Goal: Information Seeking & Learning: Find specific fact

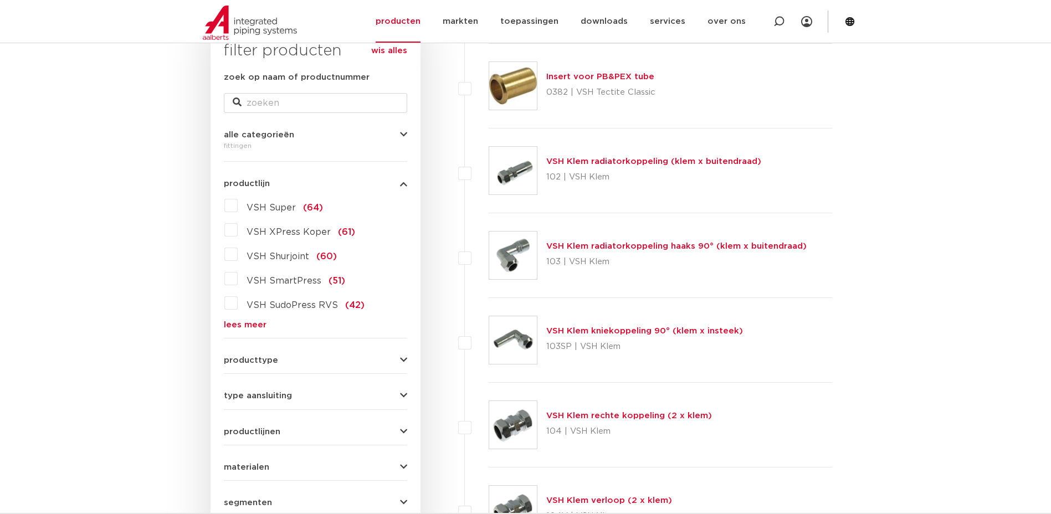
scroll to position [222, 0]
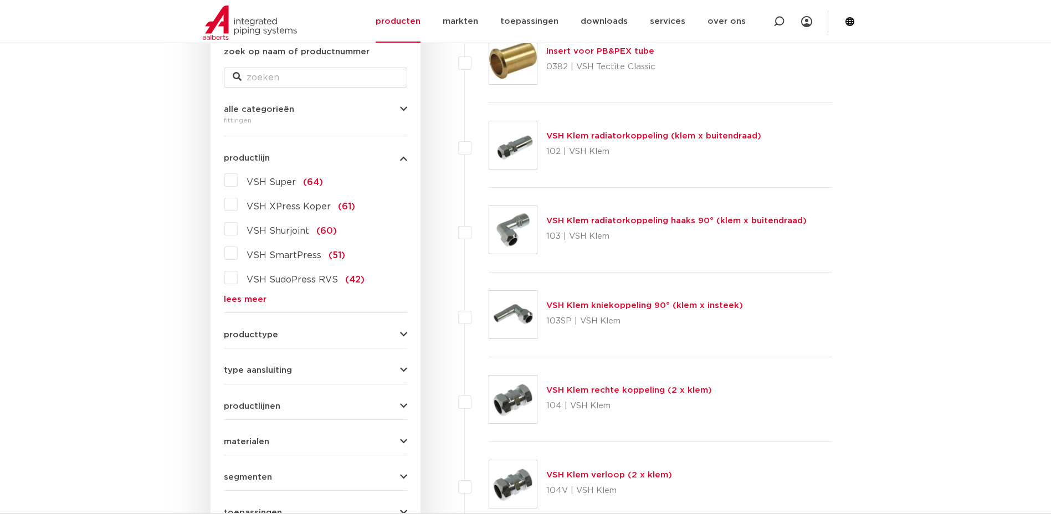
click at [229, 303] on link "lees meer" at bounding box center [315, 299] width 183 height 8
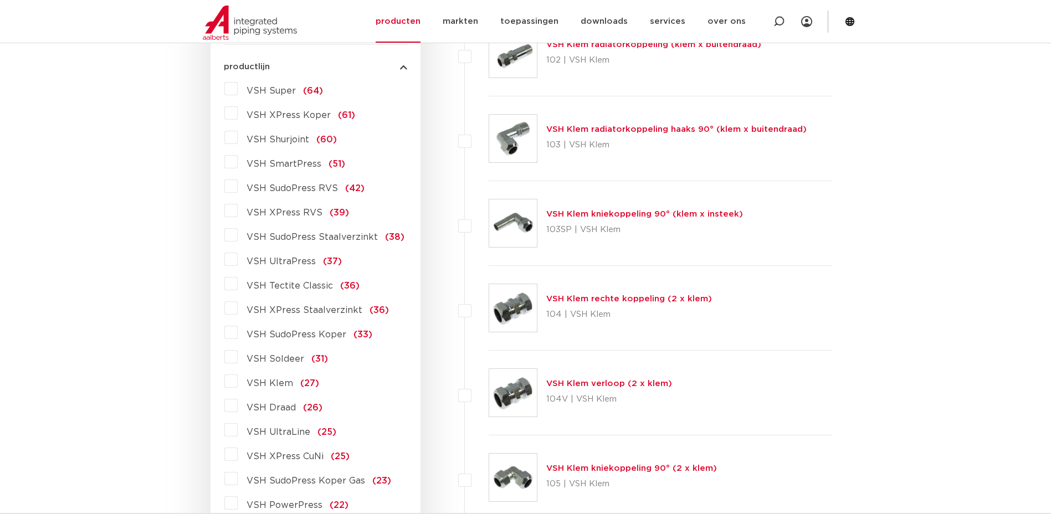
scroll to position [332, 0]
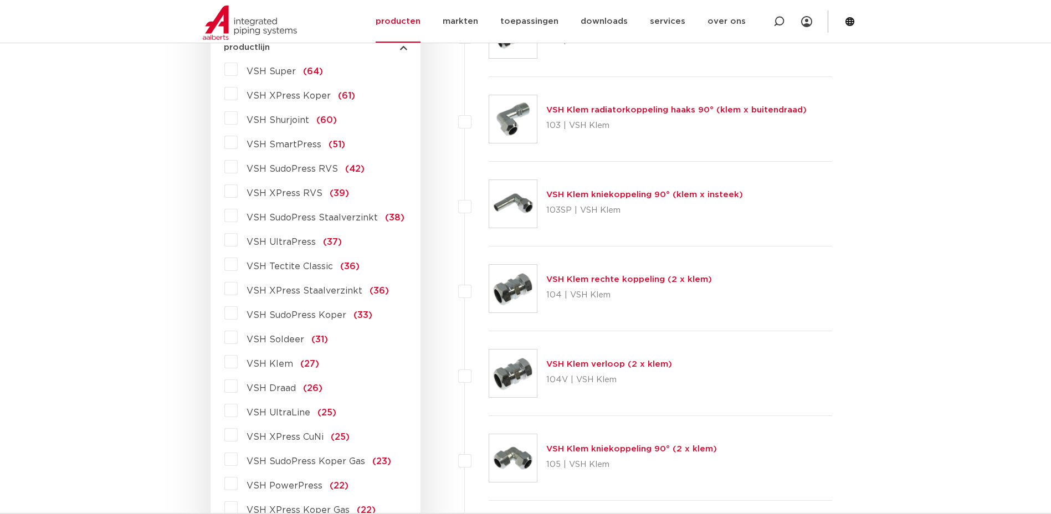
click at [238, 365] on label "VSH Klem (27)" at bounding box center [278, 362] width 81 height 18
click at [0, 0] on input "VSH Klem (27)" at bounding box center [0, 0] width 0 height 0
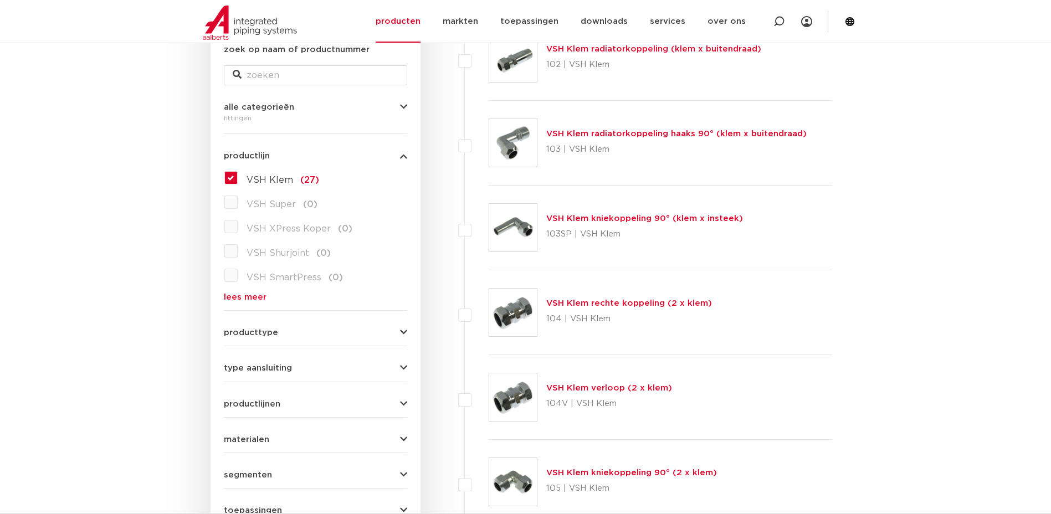
scroll to position [277, 0]
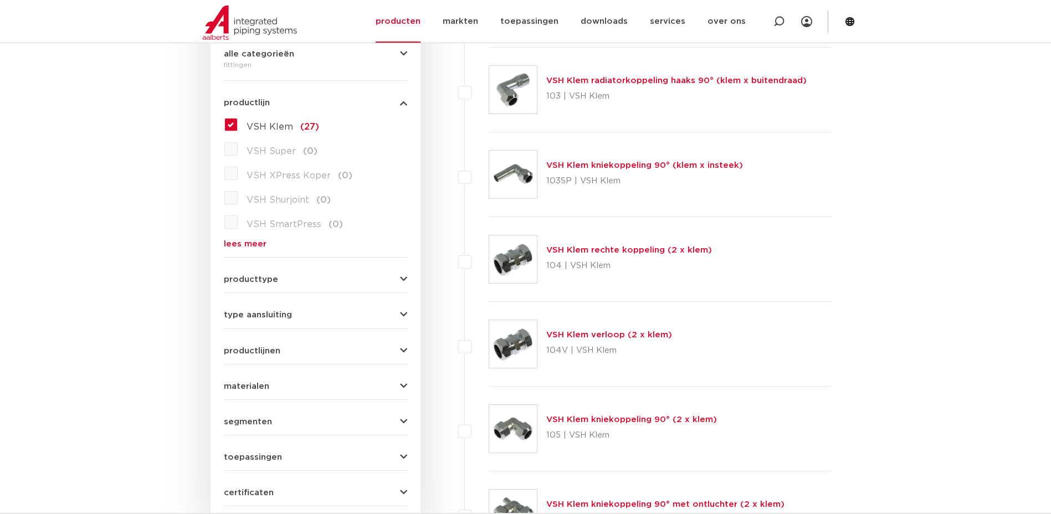
click at [248, 273] on div "producttype demontabel (25) accessoires (fittings) (2) meerdelig (0) voordeelpa…" at bounding box center [315, 275] width 183 height 17
click at [247, 277] on span "producttype" at bounding box center [251, 279] width 54 height 8
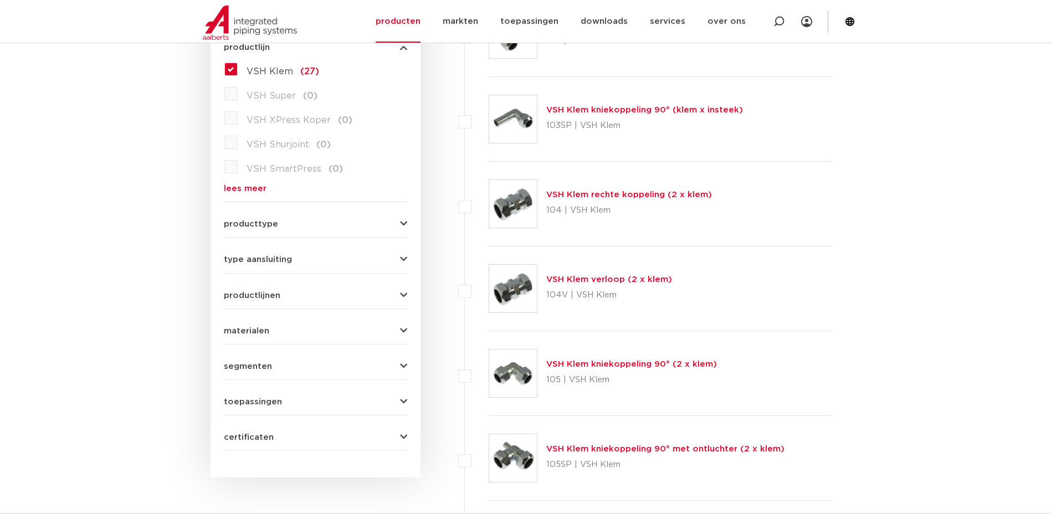
click at [246, 255] on span "type aansluiting" at bounding box center [258, 259] width 68 height 8
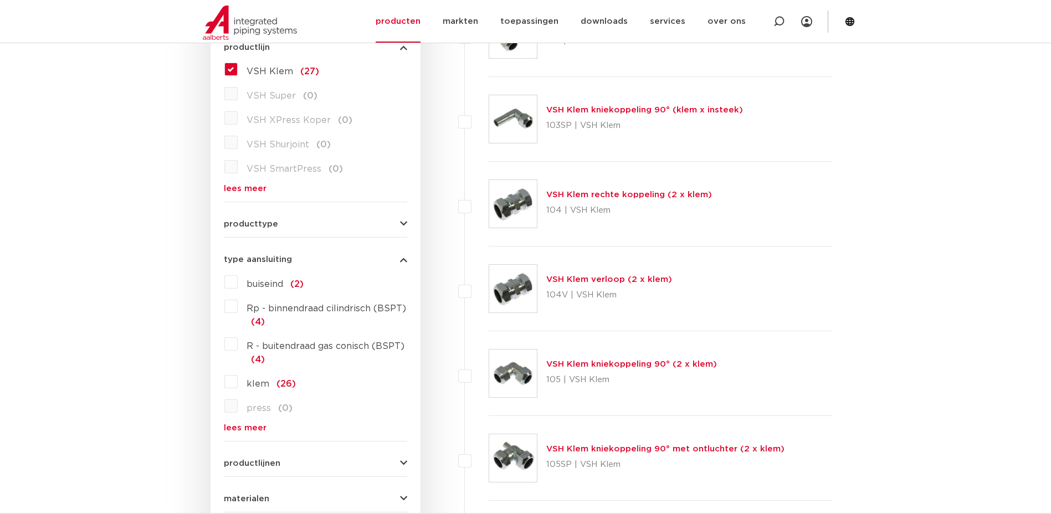
click at [245, 255] on span "type aansluiting" at bounding box center [258, 259] width 68 height 8
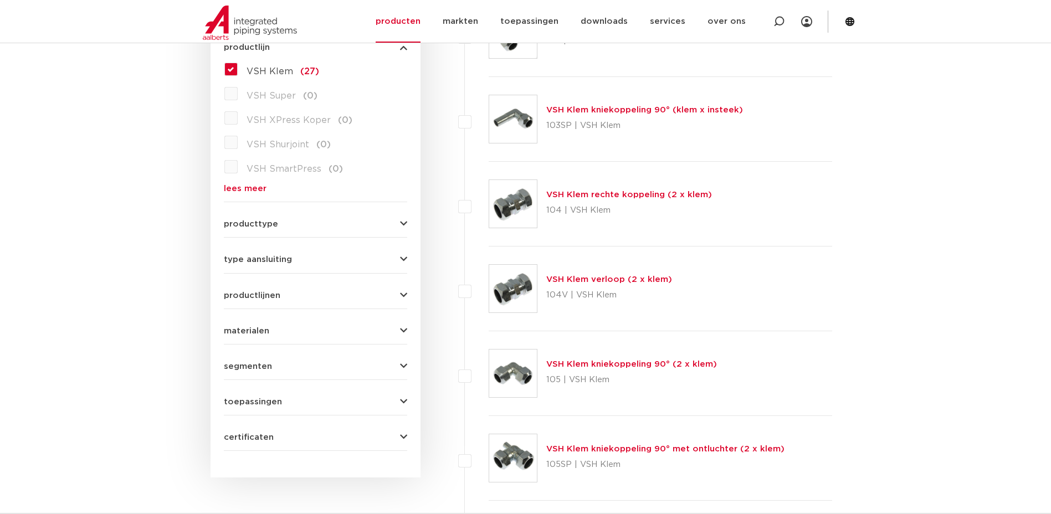
click at [317, 284] on div "productlijnen VSH SmartPress maak een keuze VSH SmartPress afsluiters VSH Smart…" at bounding box center [315, 291] width 183 height 17
click at [293, 290] on div "productlijnen VSH SmartPress maak een keuze VSH SmartPress afsluiters VSH Smart…" at bounding box center [315, 291] width 183 height 17
click at [264, 327] on span "materialen" at bounding box center [246, 331] width 45 height 8
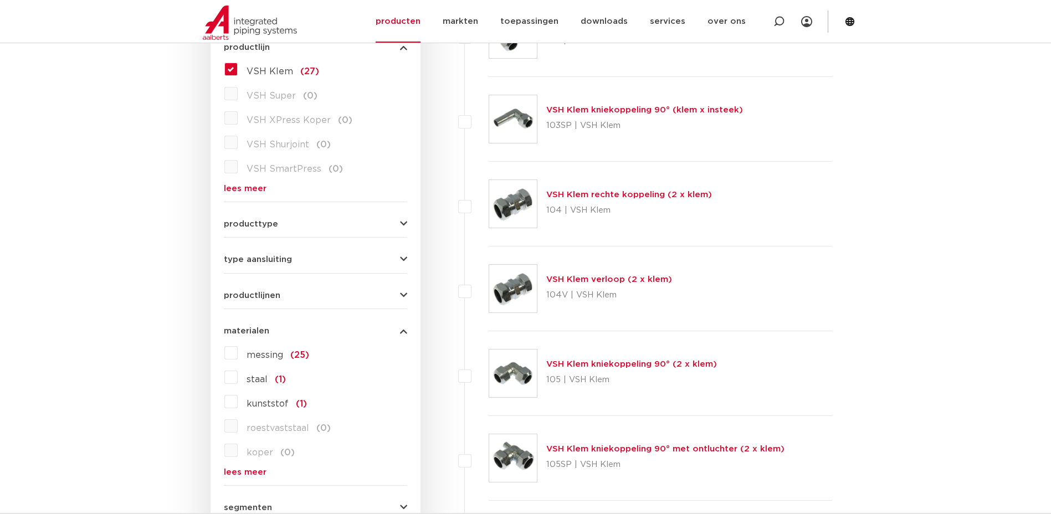
click at [238, 352] on label "messing (25)" at bounding box center [273, 353] width 71 height 18
click at [0, 0] on input "messing (25)" at bounding box center [0, 0] width 0 height 0
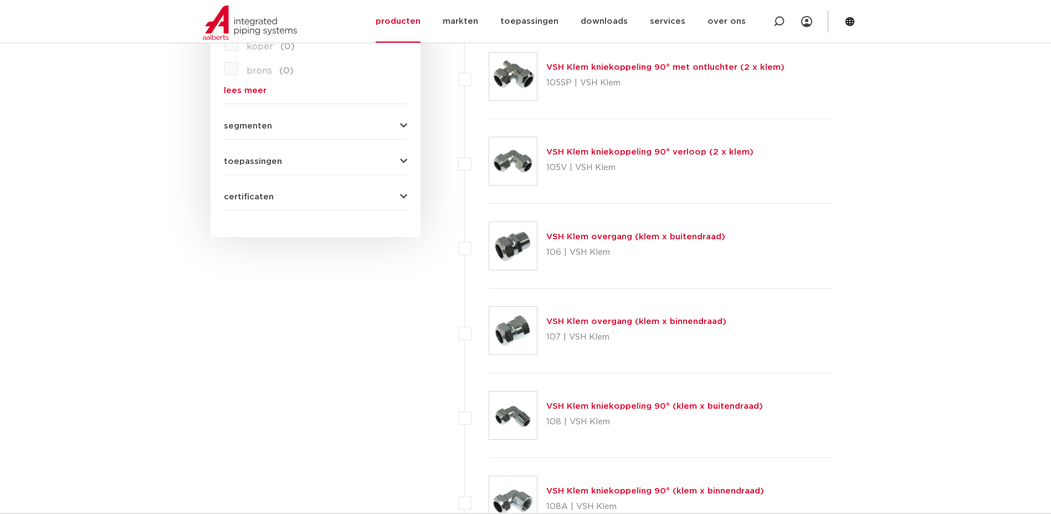
scroll to position [720, 0]
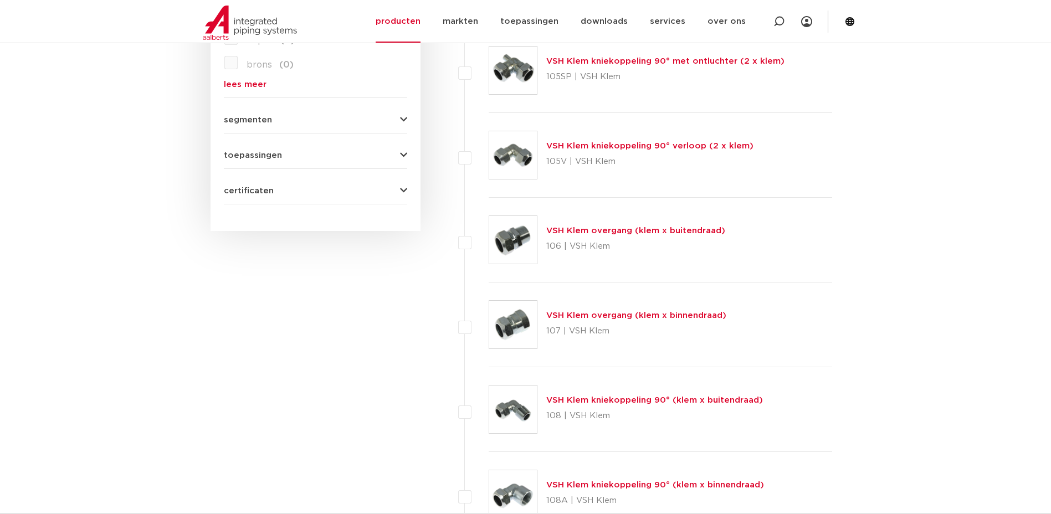
click at [624, 311] on link "VSH Klem overgang (klem x binnendraad)" at bounding box center [636, 315] width 180 height 8
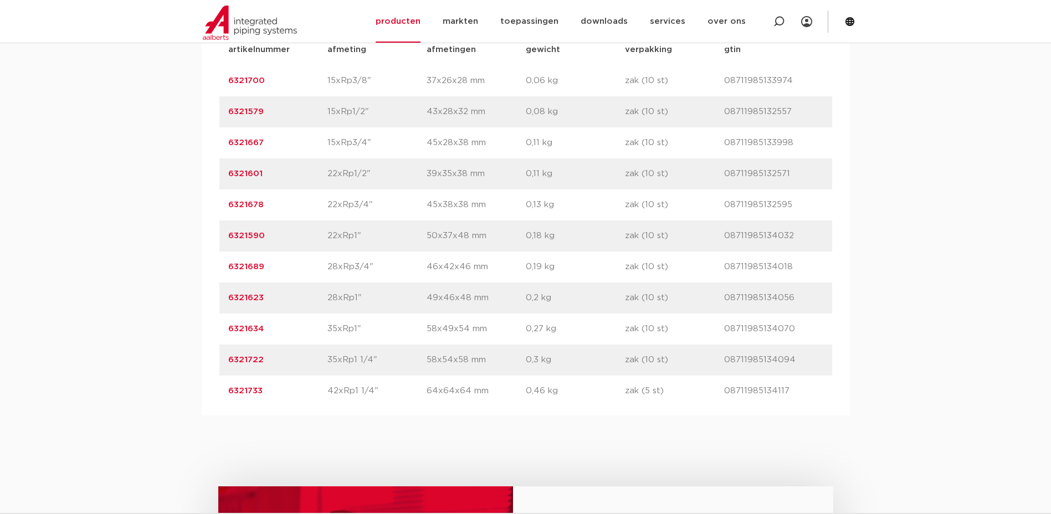
scroll to position [720, 0]
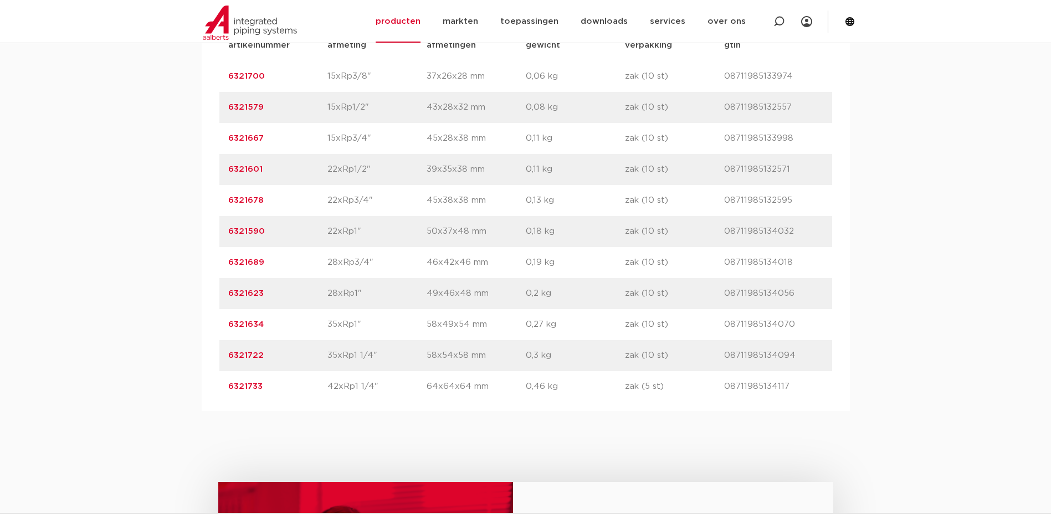
drag, startPoint x: 276, startPoint y: 266, endPoint x: 219, endPoint y: 268, distance: 57.6
click at [219, 268] on div "artikelnummer 6321689 afmeting 28xRp3/4" afmetingen 46x42x46 mm gewicht 0,19 kg…" at bounding box center [525, 262] width 613 height 31
drag, startPoint x: 219, startPoint y: 268, endPoint x: 237, endPoint y: 263, distance: 18.4
copy link "6321689"
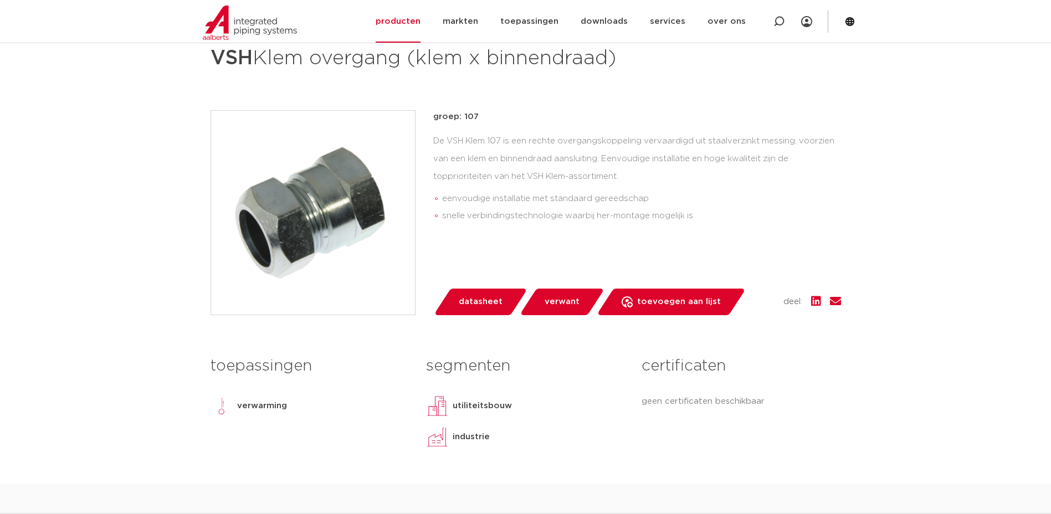
scroll to position [0, 0]
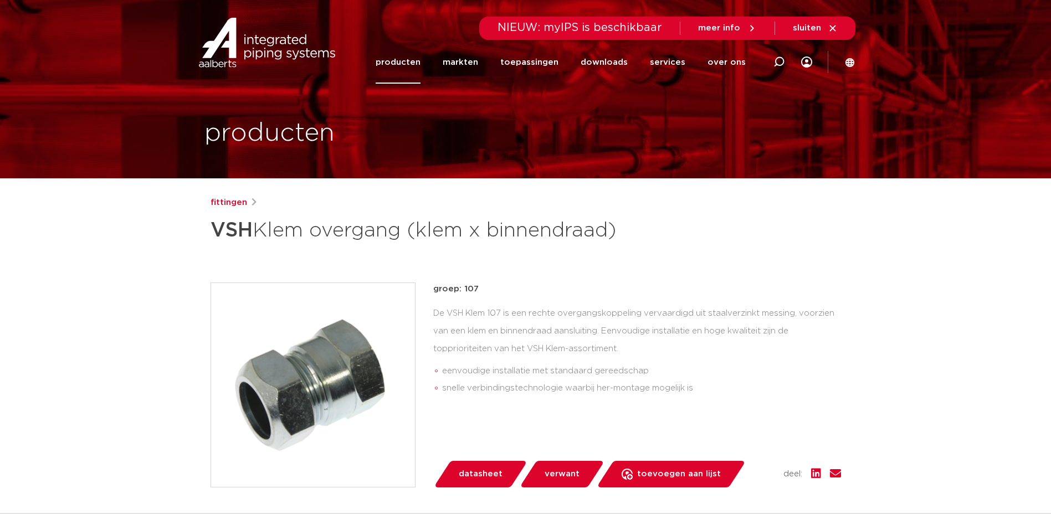
click at [399, 60] on link "producten" at bounding box center [398, 62] width 45 height 43
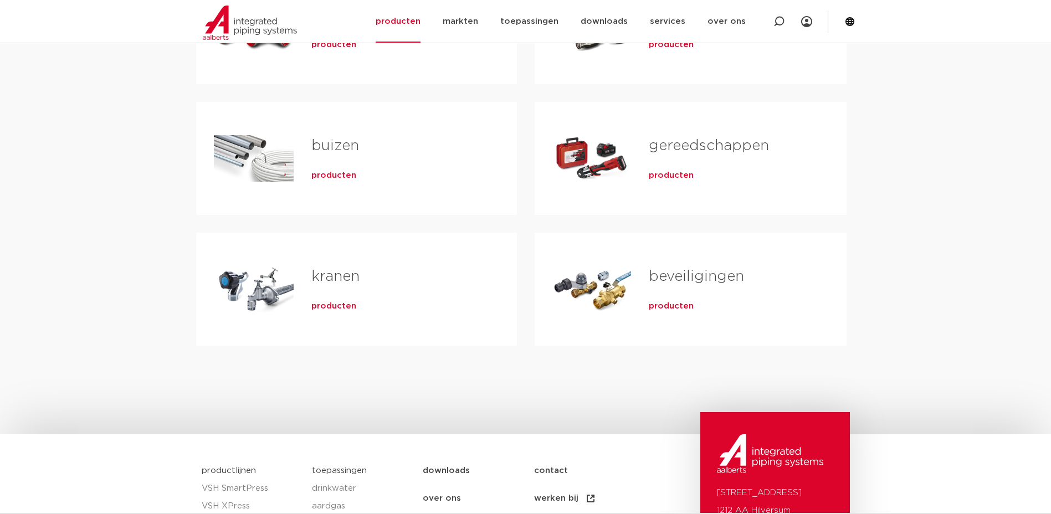
scroll to position [111, 0]
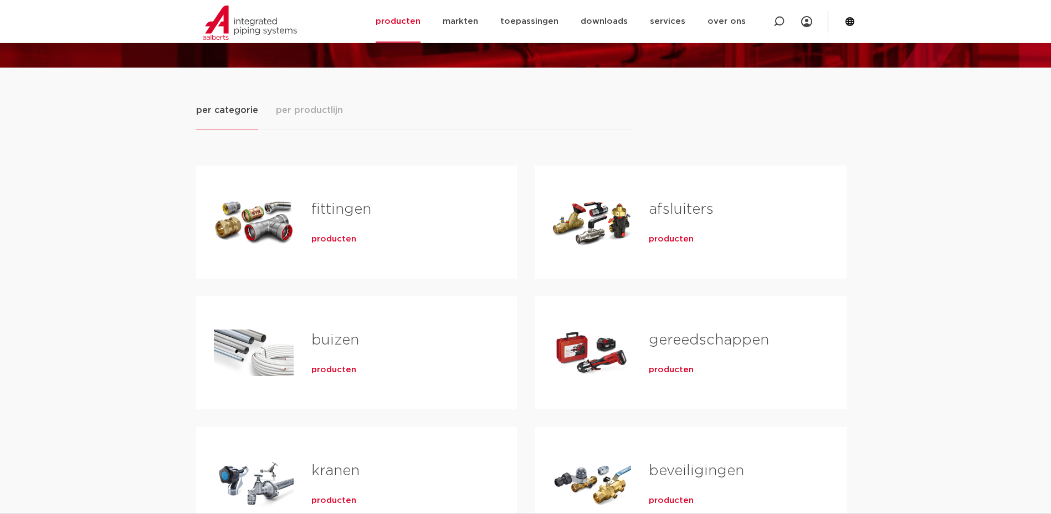
click at [341, 237] on span "producten" at bounding box center [333, 239] width 45 height 11
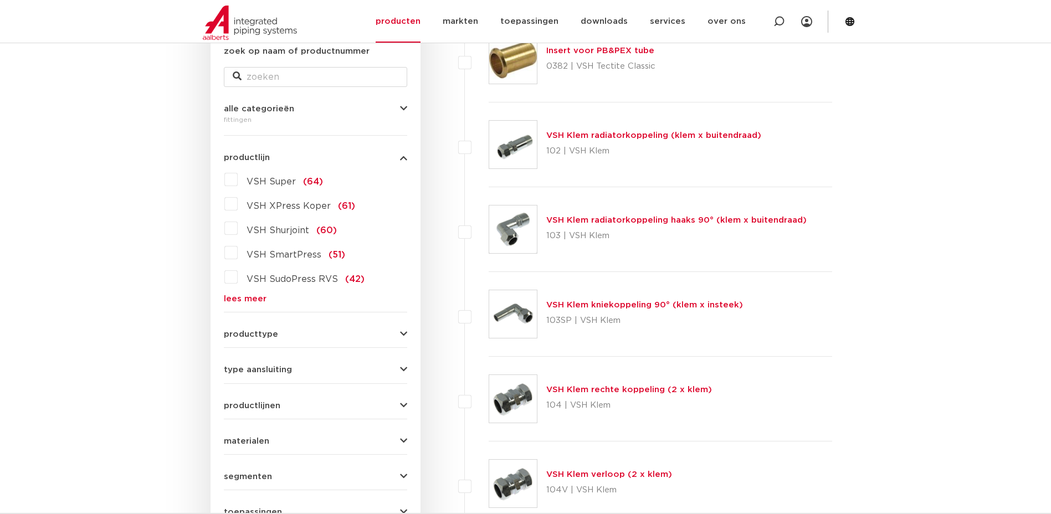
scroll to position [222, 0]
click at [240, 301] on link "lees meer" at bounding box center [315, 299] width 183 height 8
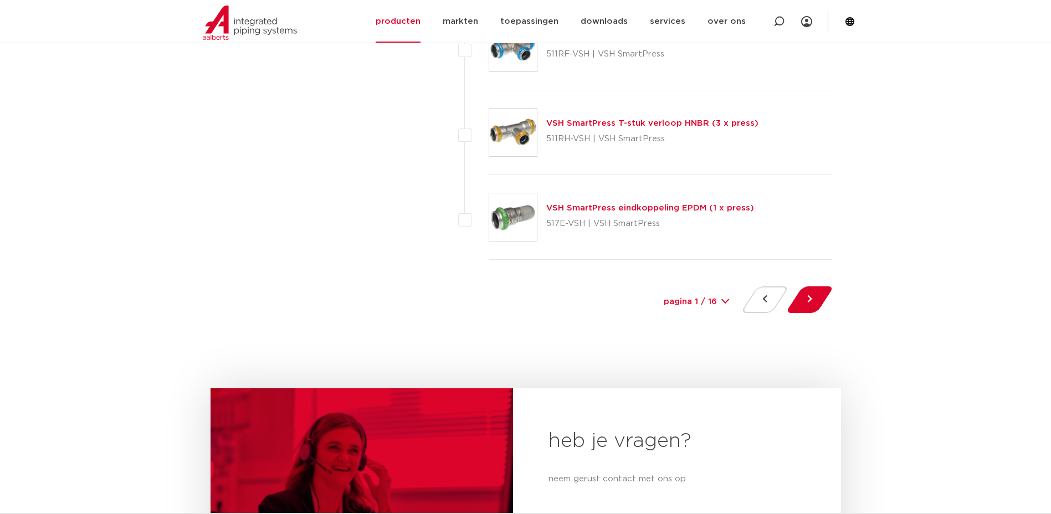
scroll to position [5042, 0]
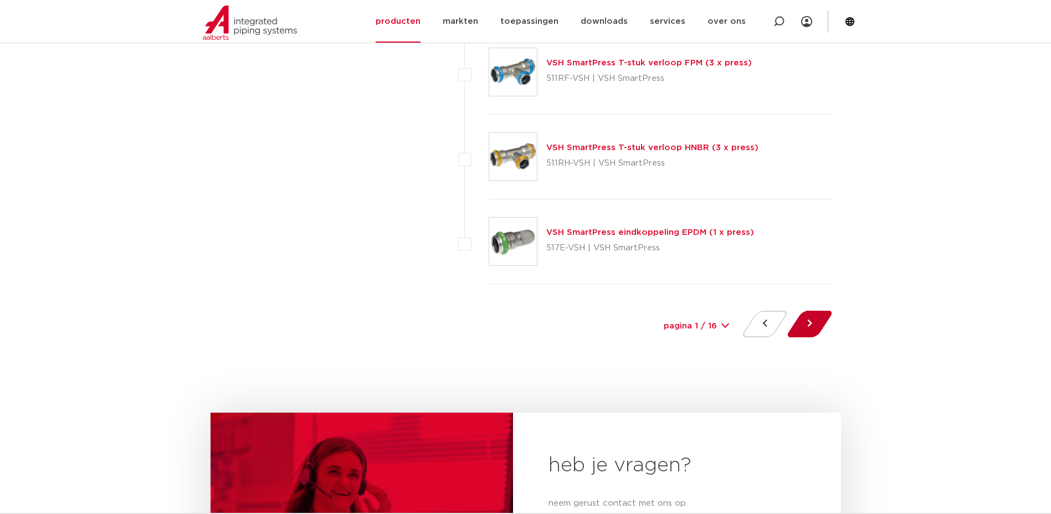
click at [800, 326] on button at bounding box center [810, 324] width 32 height 27
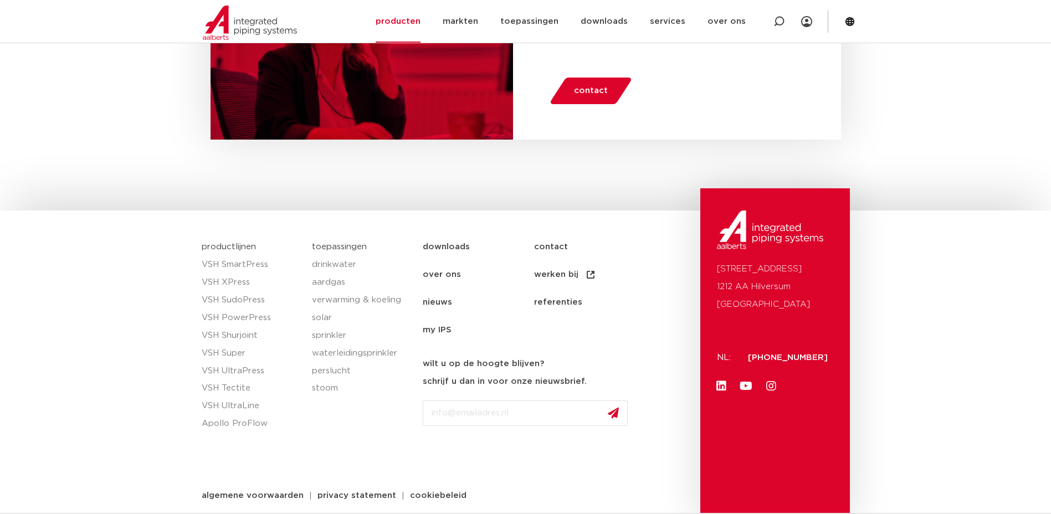
scroll to position [5515, 0]
